Goal: Task Accomplishment & Management: Manage account settings

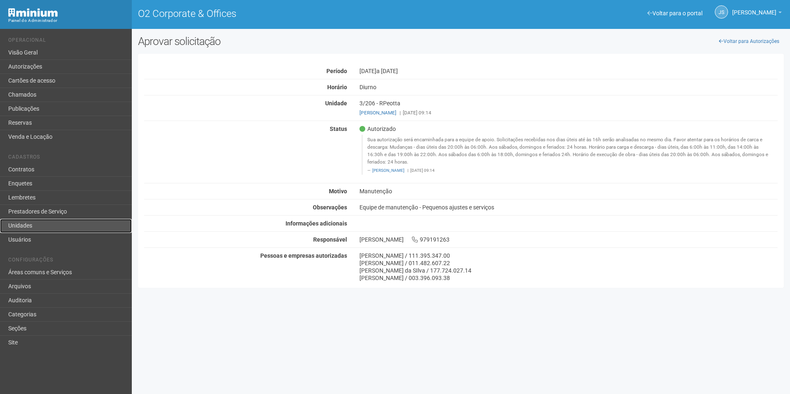
click at [38, 225] on link "Unidades" at bounding box center [66, 226] width 132 height 14
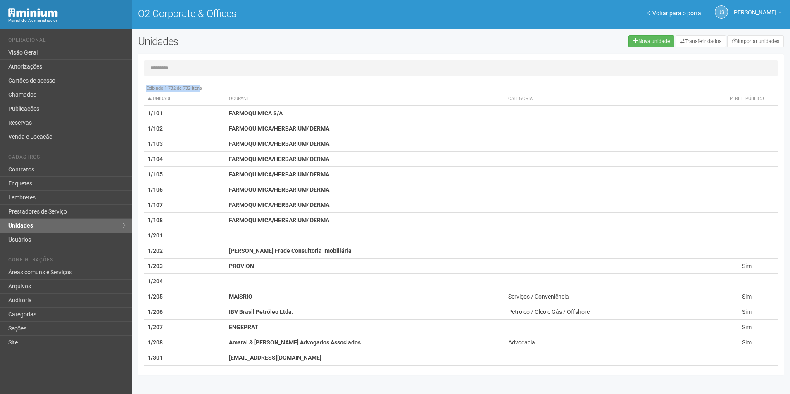
drag, startPoint x: 200, startPoint y: 88, endPoint x: 137, endPoint y: 89, distance: 62.8
click at [137, 89] on div "Unidades Nova unidade Transferir dados Importar unidades Exibindo 1-732 de 732 …" at bounding box center [461, 207] width 658 height 345
drag, startPoint x: 137, startPoint y: 89, endPoint x: 219, endPoint y: 84, distance: 82.4
click at [219, 84] on div "Exibindo 1-732 de 732 itens Unidade Ocupante Categoria Perfil público 1/101 FAR…" at bounding box center [464, 225] width 640 height 289
drag, startPoint x: 204, startPoint y: 90, endPoint x: 144, endPoint y: 88, distance: 60.0
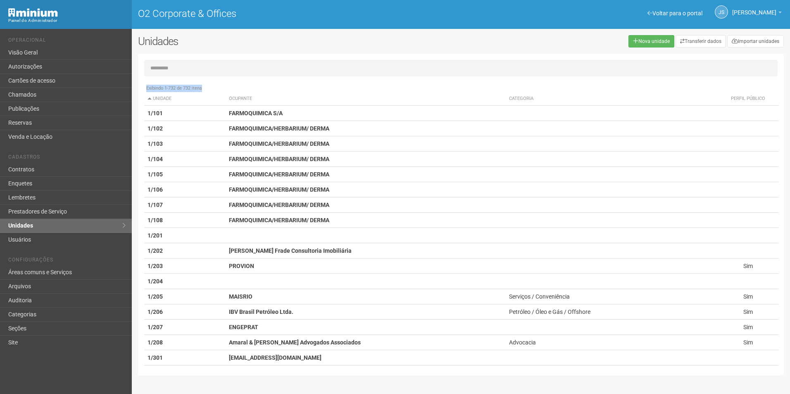
click at [144, 88] on div "Exibindo 1-732 de 732 itens" at bounding box center [461, 88] width 635 height 7
click at [250, 82] on div "Exibindo 1-732 de 732 itens Unidade Ocupante Categoria Perfil público 1/101 FAR…" at bounding box center [464, 225] width 640 height 289
click at [229, 71] on input "text" at bounding box center [461, 68] width 634 height 17
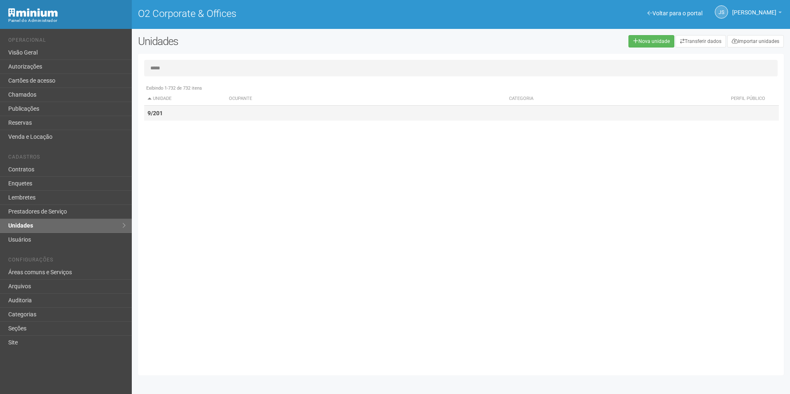
type input "*****"
click at [194, 117] on td "9/201" at bounding box center [185, 113] width 82 height 15
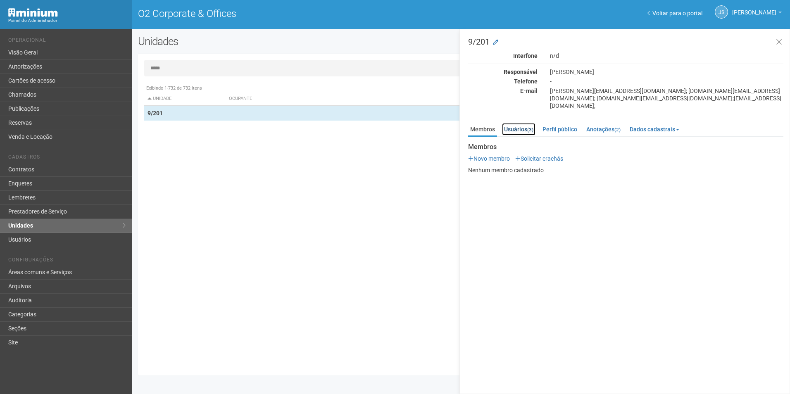
click at [524, 123] on link "Usuários (3)" at bounding box center [518, 129] width 33 height 12
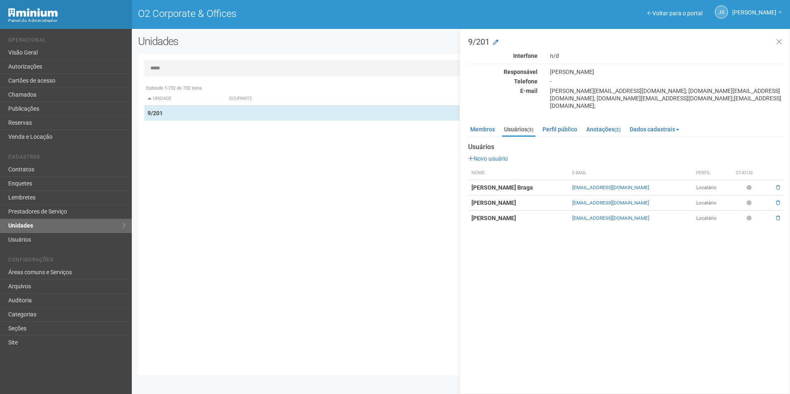
drag, startPoint x: 469, startPoint y: 184, endPoint x: 539, endPoint y: 184, distance: 69.4
click at [539, 184] on td "[PERSON_NAME] Braga" at bounding box center [518, 187] width 101 height 15
drag, startPoint x: 471, startPoint y: 196, endPoint x: 561, endPoint y: 198, distance: 89.7
click at [561, 198] on td "[PERSON_NAME]" at bounding box center [518, 203] width 101 height 15
drag, startPoint x: 472, startPoint y: 212, endPoint x: 532, endPoint y: 208, distance: 60.1
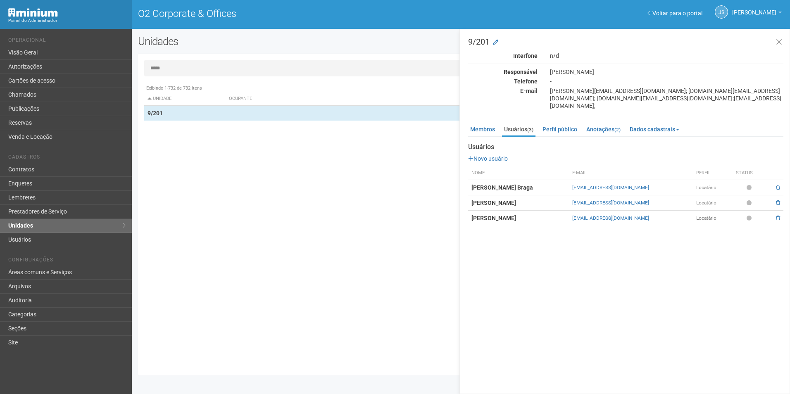
click at [532, 211] on td "[PERSON_NAME]" at bounding box center [518, 218] width 101 height 15
drag, startPoint x: 532, startPoint y: 208, endPoint x: 520, endPoint y: 227, distance: 22.6
click at [520, 227] on div "9/201 Interfone n/d Responsável [PERSON_NAME] Telefone - E-mail [PERSON_NAME][E…" at bounding box center [625, 211] width 331 height 365
click at [493, 123] on link "Membros" at bounding box center [482, 129] width 29 height 12
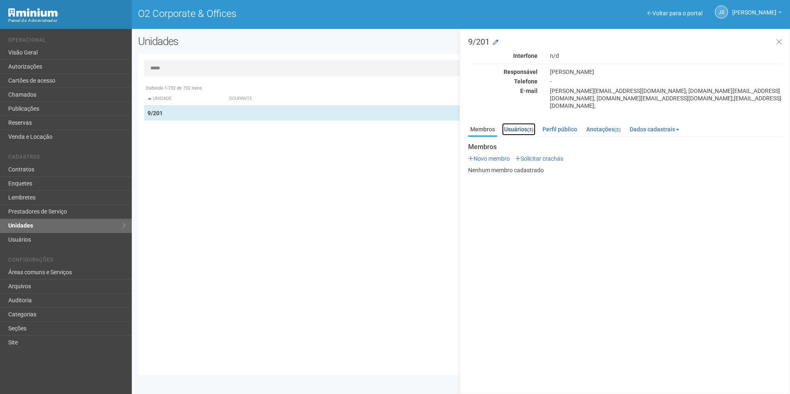
click at [511, 123] on link "Usuários (3)" at bounding box center [518, 129] width 33 height 12
